Goal: Task Accomplishment & Management: Complete application form

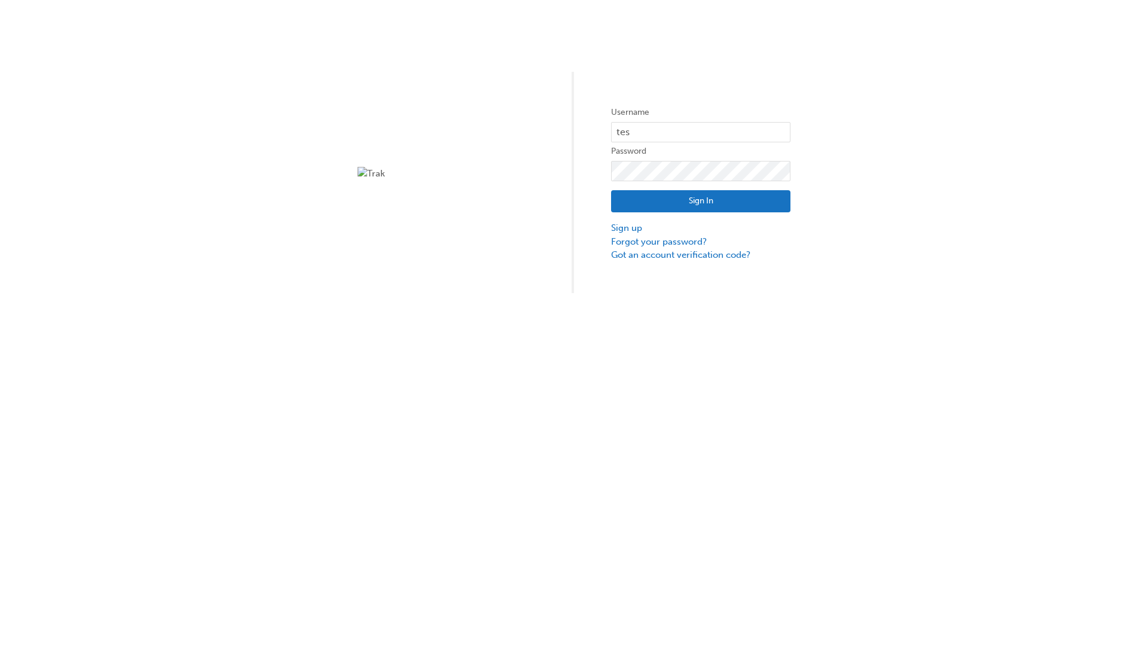
type input "test.e2e.user14"
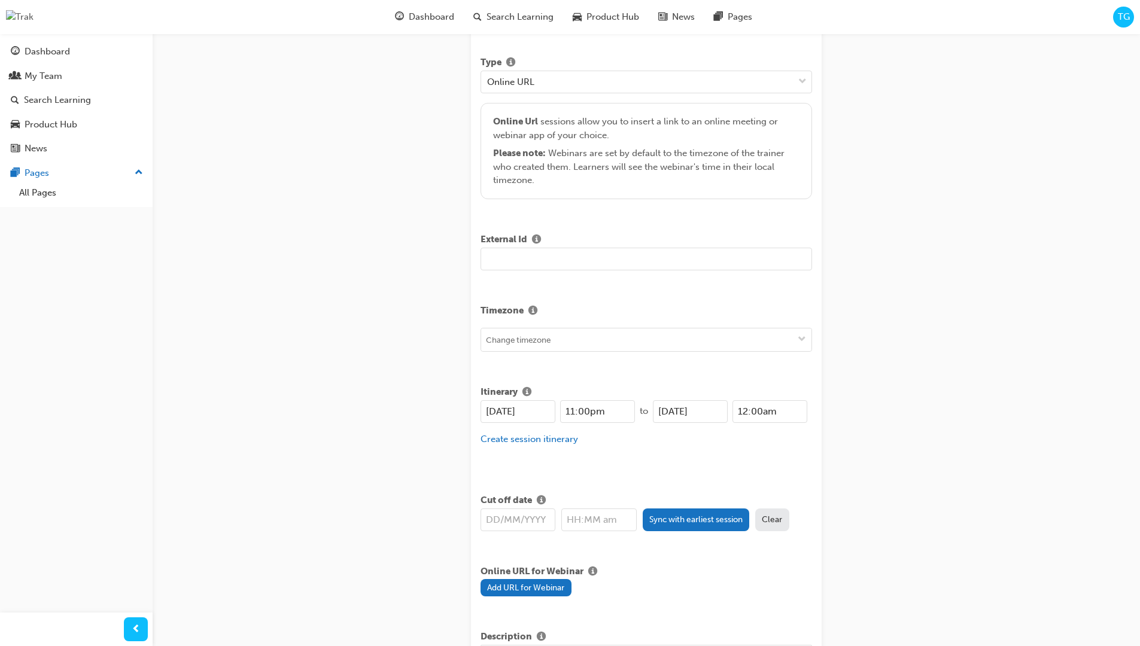
type input "Title for testing purposes"
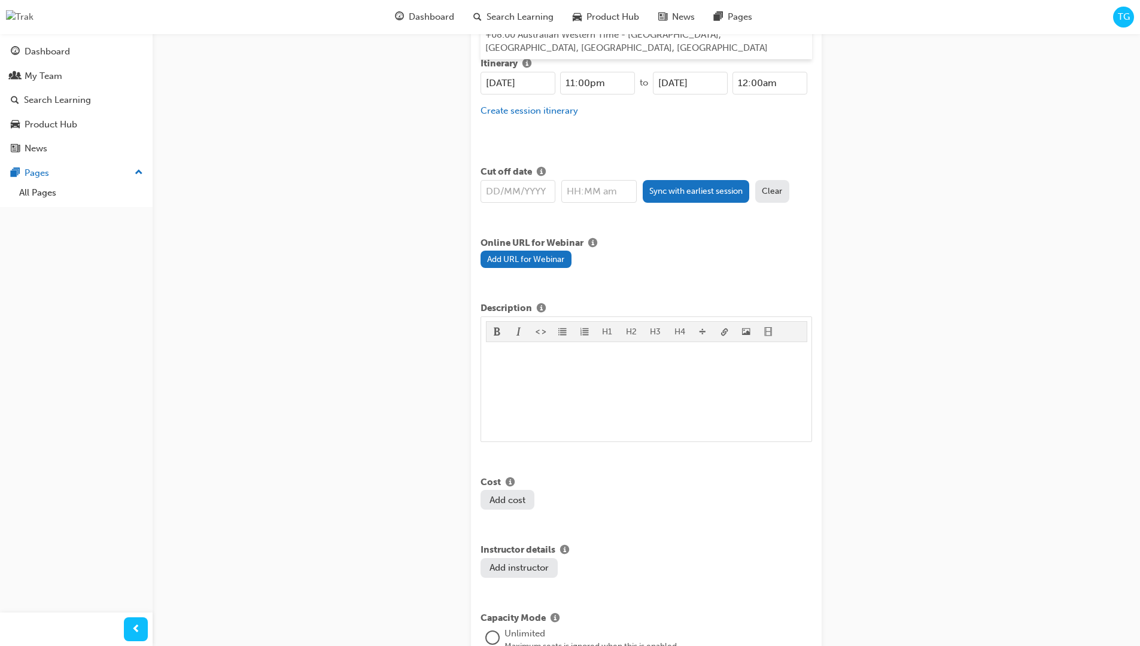
type input "australian western time"
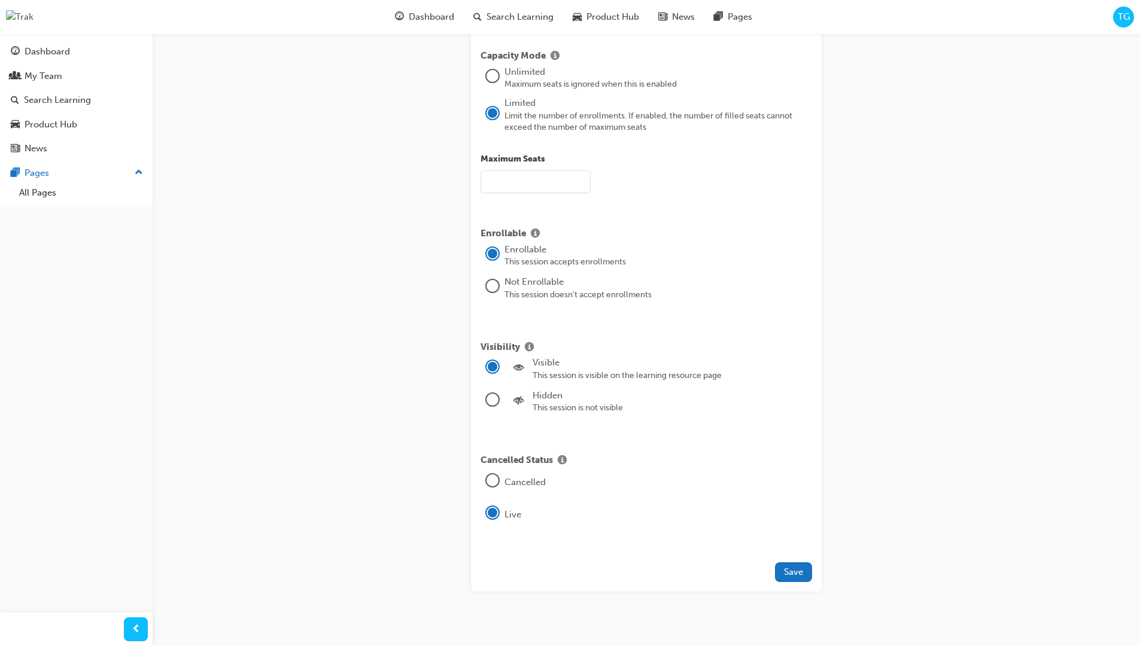
type input "21"
type input "[DATE]"
type input "11:00pm"
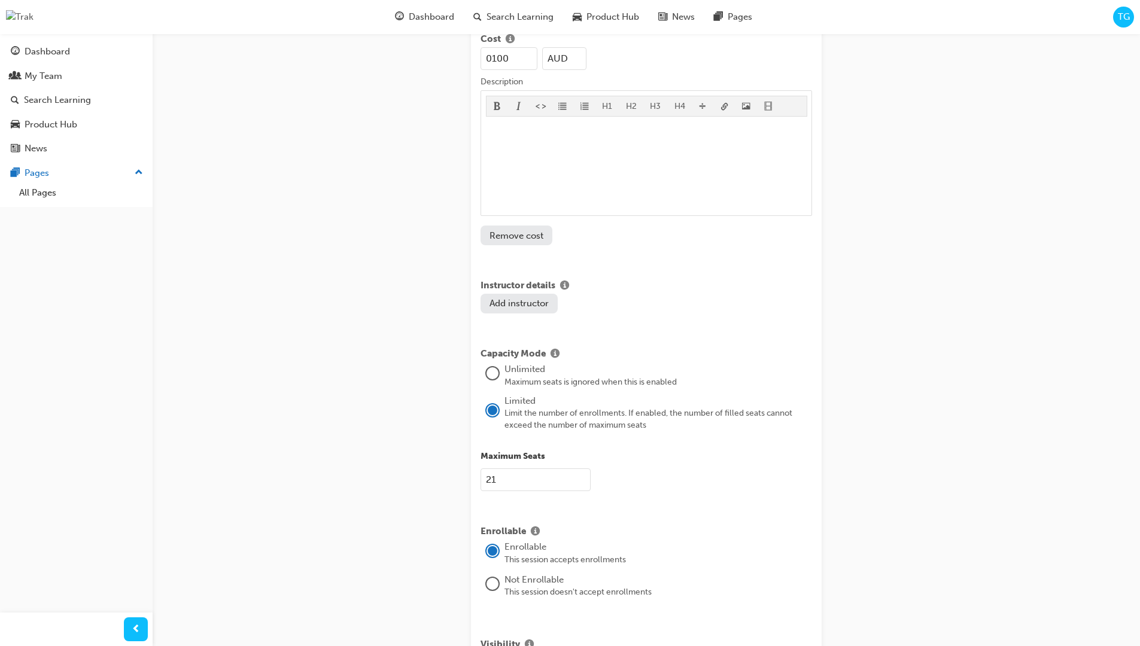
type input "100"
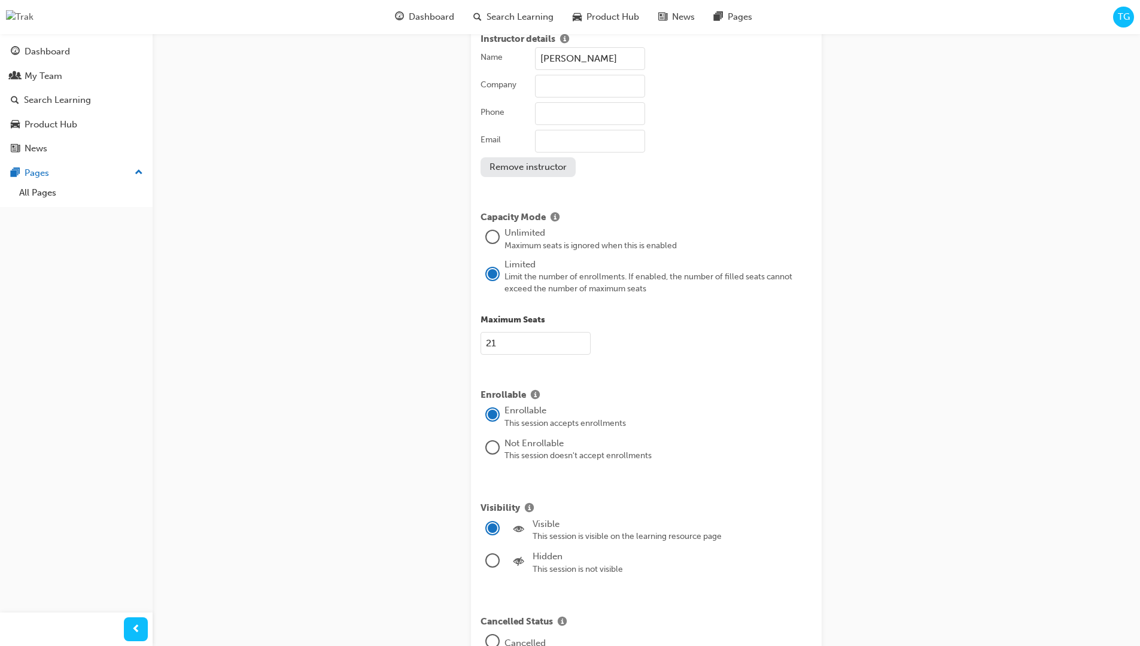
type input "[PERSON_NAME]"
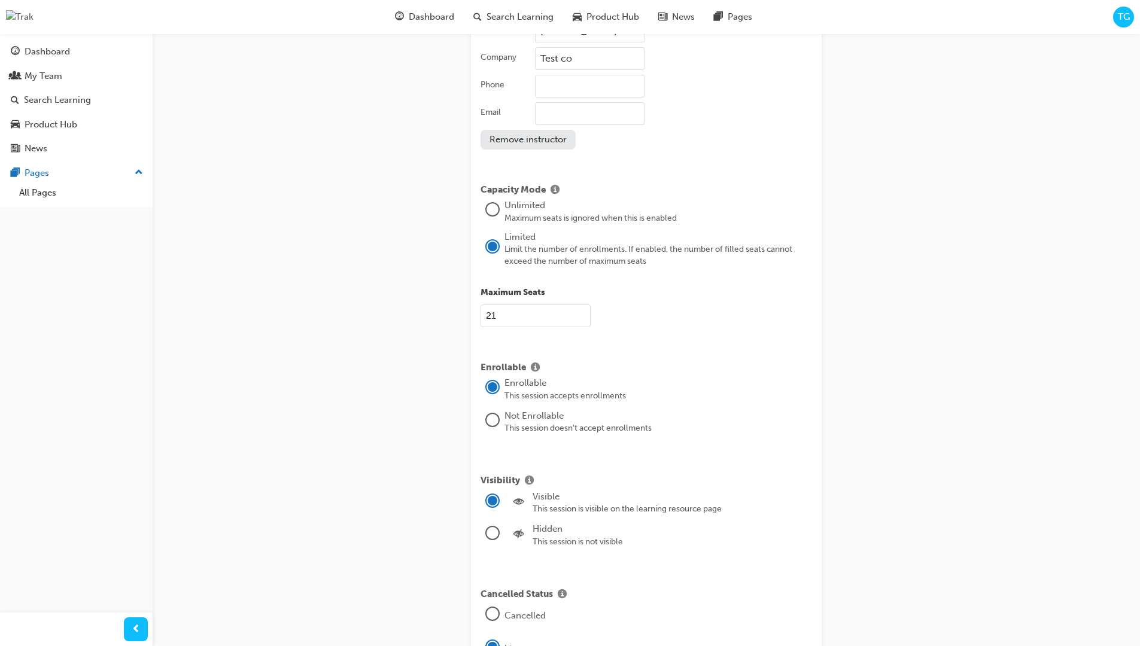
type input "Test corporation"
